Goal: Information Seeking & Learning: Learn about a topic

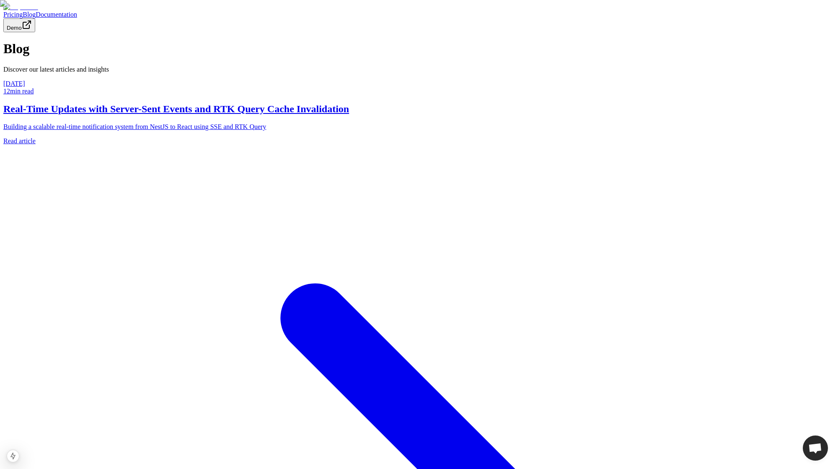
scroll to position [24, 0]
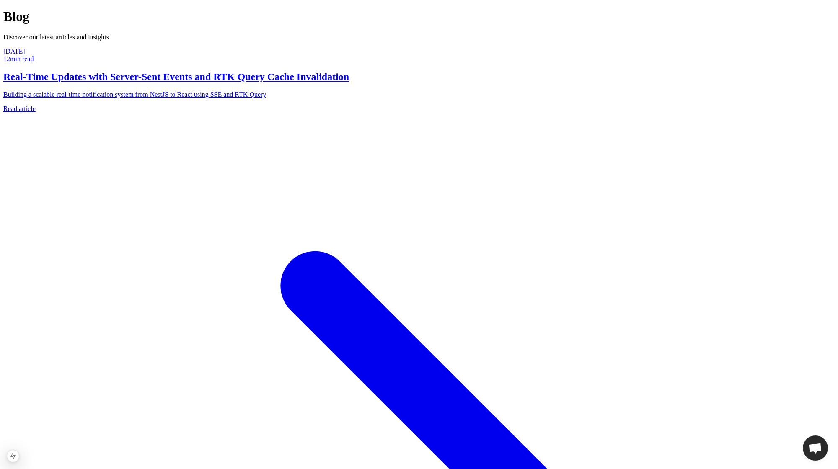
scroll to position [61, 0]
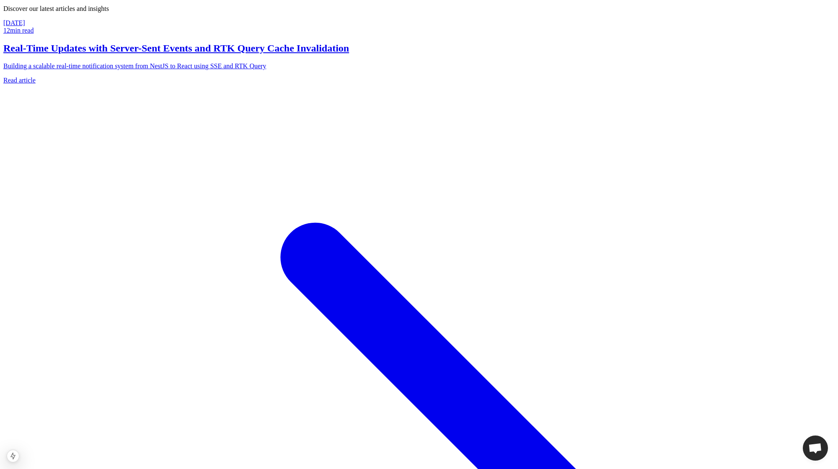
click at [250, 156] on div "October 15, 2025 12 min read Real-Time Updates with Server-Sent Events and RTK …" at bounding box center [418, 468] width 831 height 898
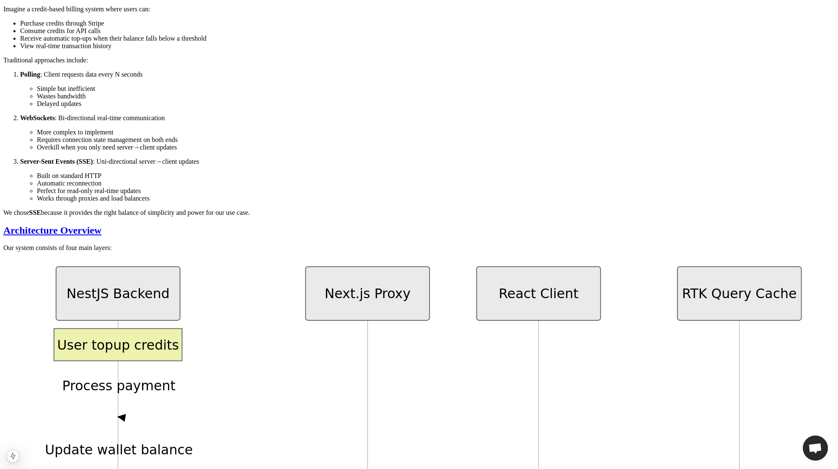
scroll to position [165, 0]
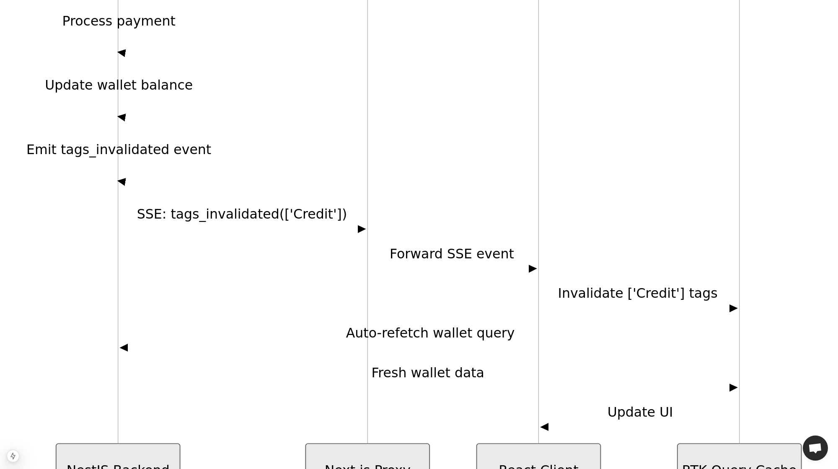
scroll to position [536, 0]
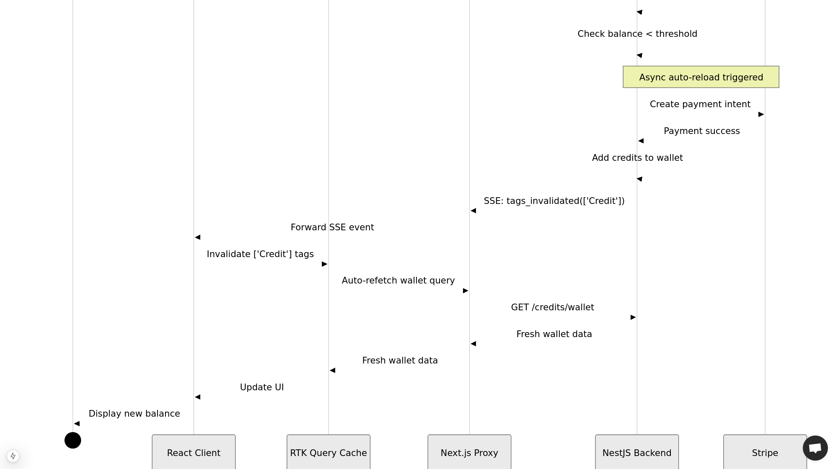
scroll to position [556, 0]
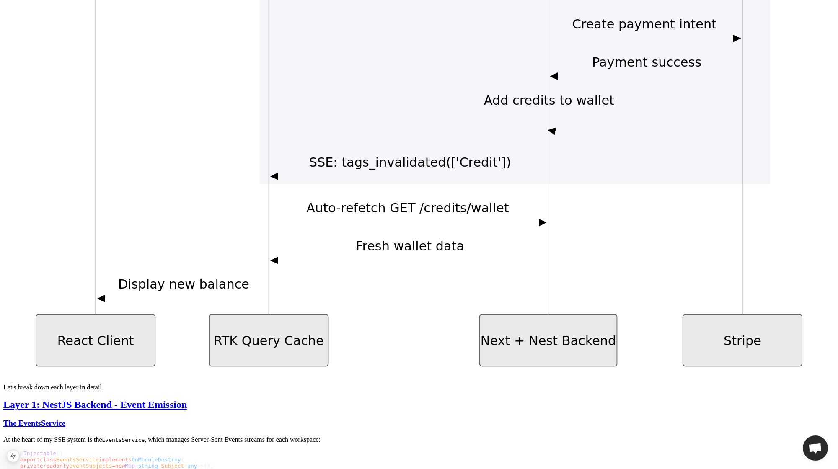
scroll to position [1075, 0]
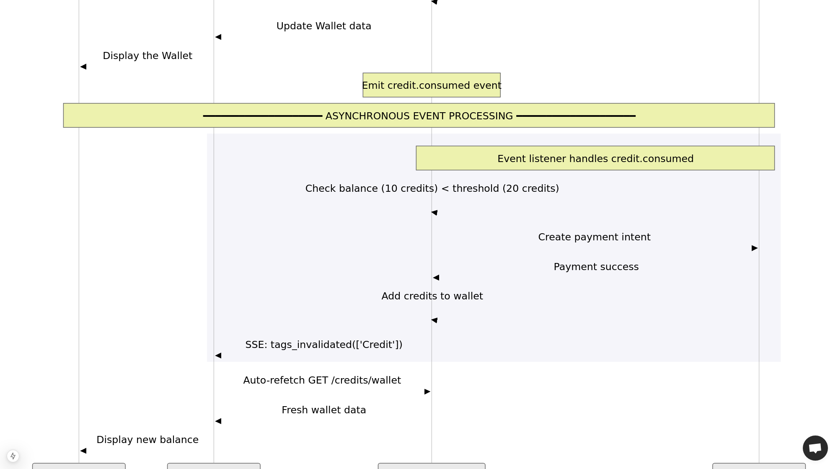
scroll to position [585, 0]
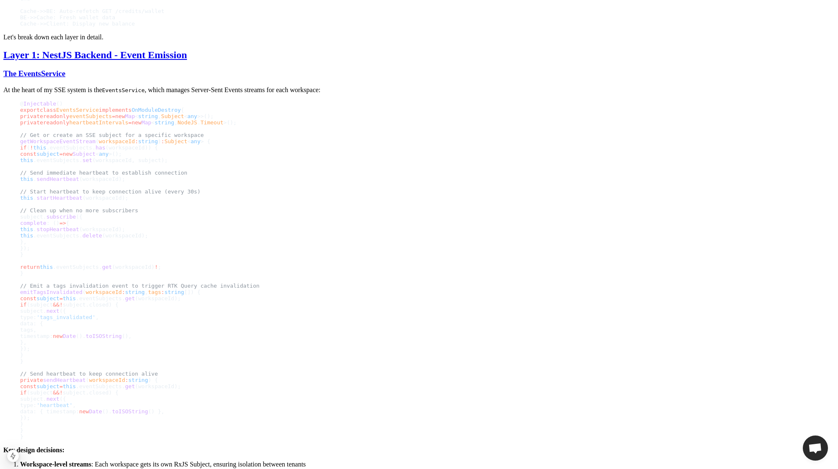
scroll to position [24, 0]
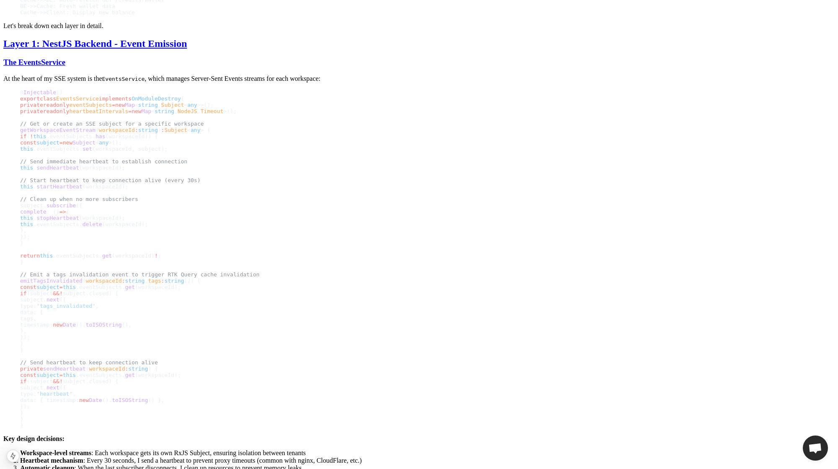
scroll to position [24, 0]
